Goal: Navigation & Orientation: Find specific page/section

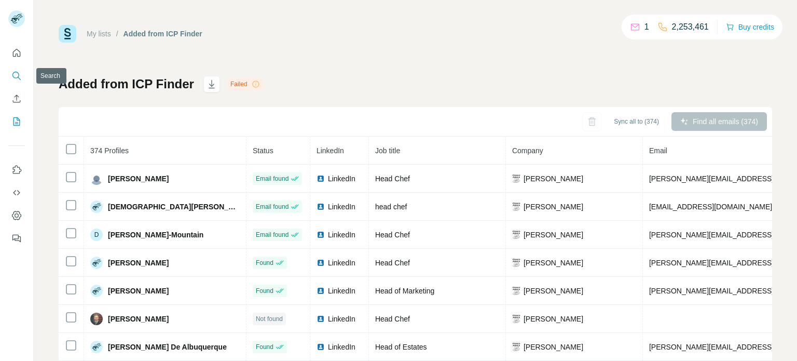
click at [17, 74] on icon "Search" at bounding box center [16, 76] width 10 height 10
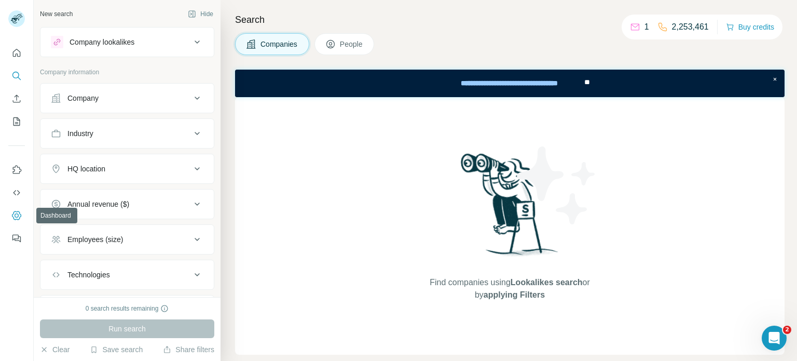
click at [12, 215] on icon "Dashboard" at bounding box center [16, 215] width 9 height 9
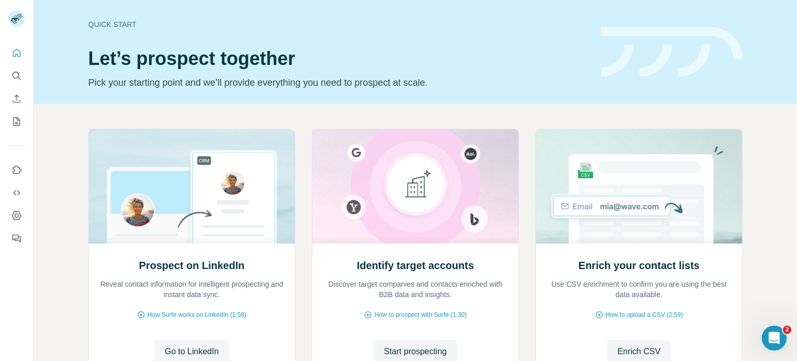
scroll to position [87, 0]
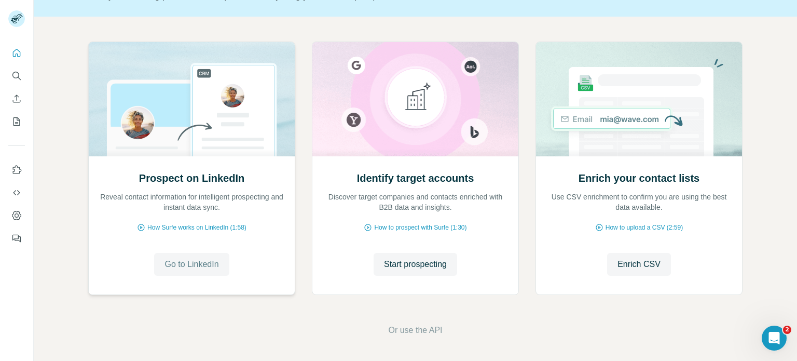
click at [187, 259] on span "Go to LinkedIn" at bounding box center [191, 264] width 54 height 12
click at [15, 211] on icon "Dashboard" at bounding box center [16, 215] width 9 height 9
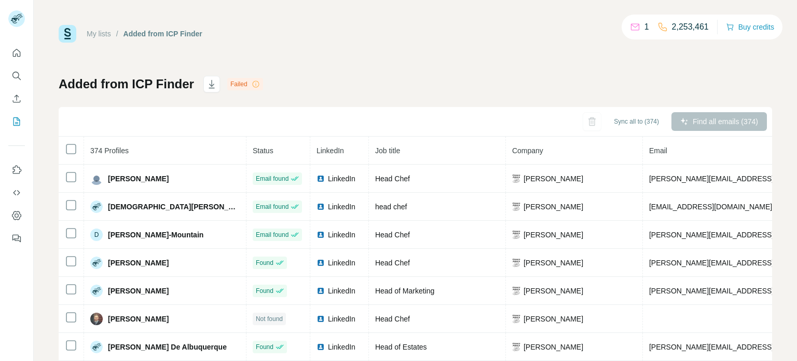
click at [17, 215] on icon "Dashboard" at bounding box center [16, 215] width 10 height 10
